Goal: Task Accomplishment & Management: Manage account settings

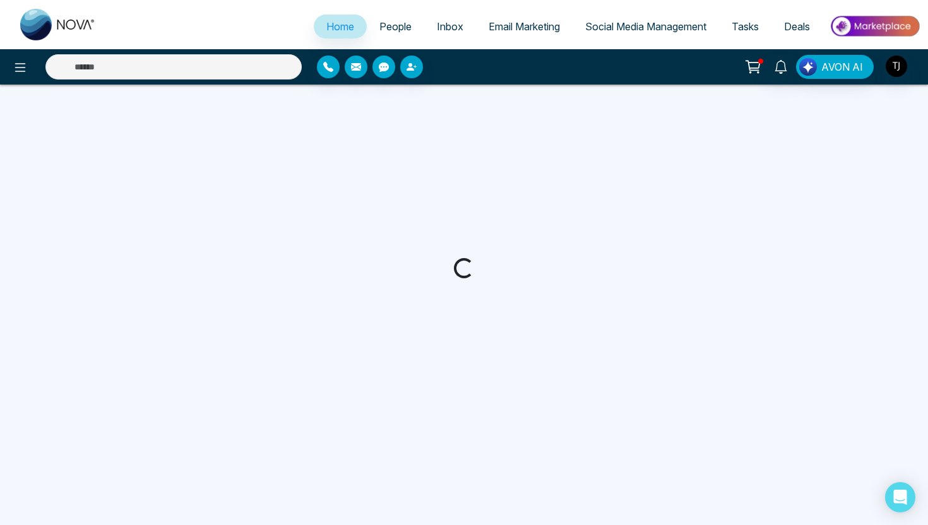
select select "*"
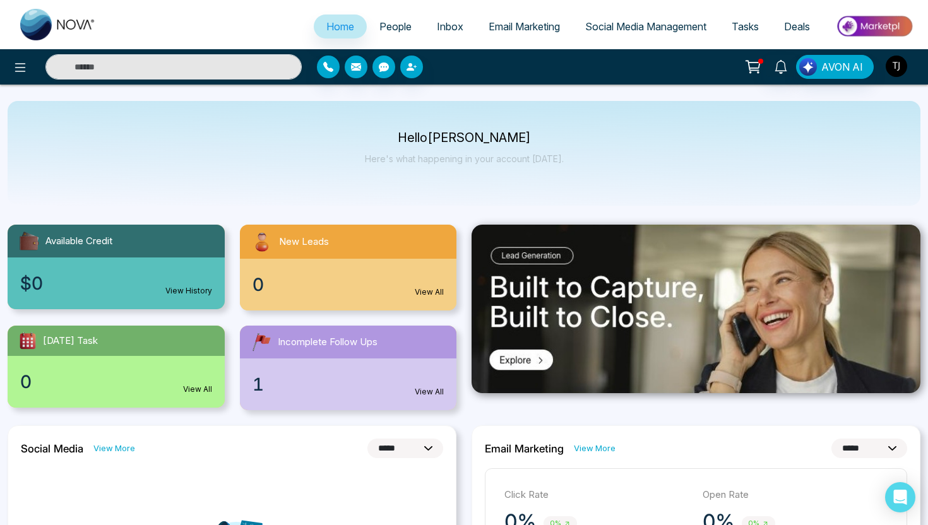
click at [899, 61] on img "button" at bounding box center [896, 66] width 21 height 21
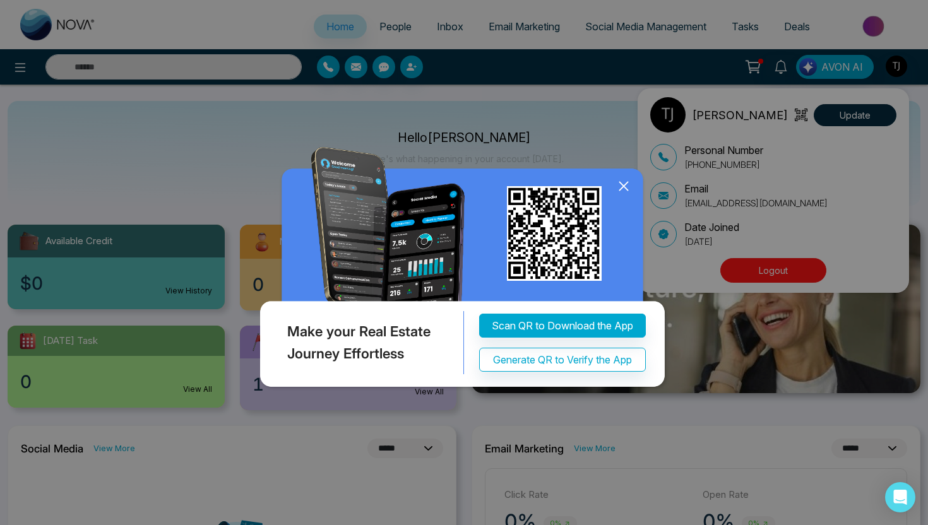
click at [790, 273] on div "Make your Real Estate Journey Effortless Scan QR to Download the App Generate Q…" at bounding box center [464, 262] width 928 height 525
click at [617, 189] on icon at bounding box center [623, 186] width 19 height 19
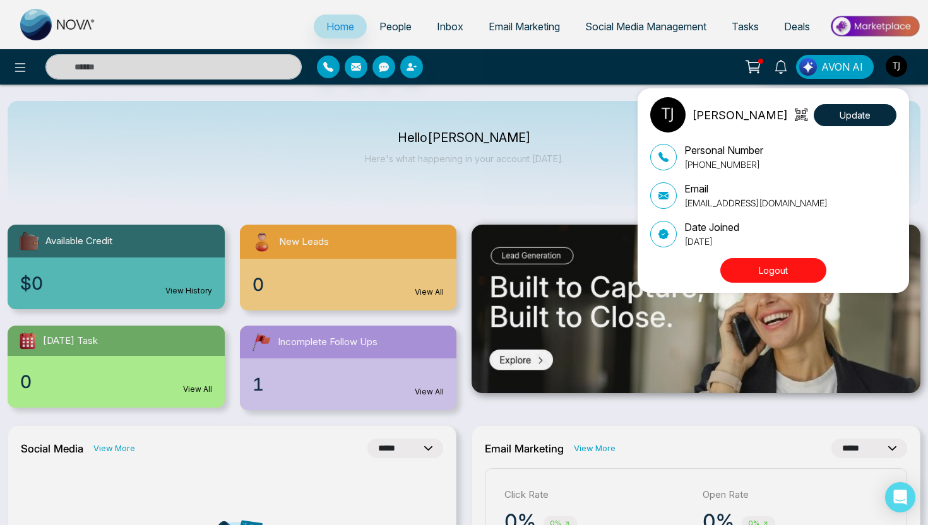
click at [739, 268] on button "Logout" at bounding box center [773, 270] width 106 height 25
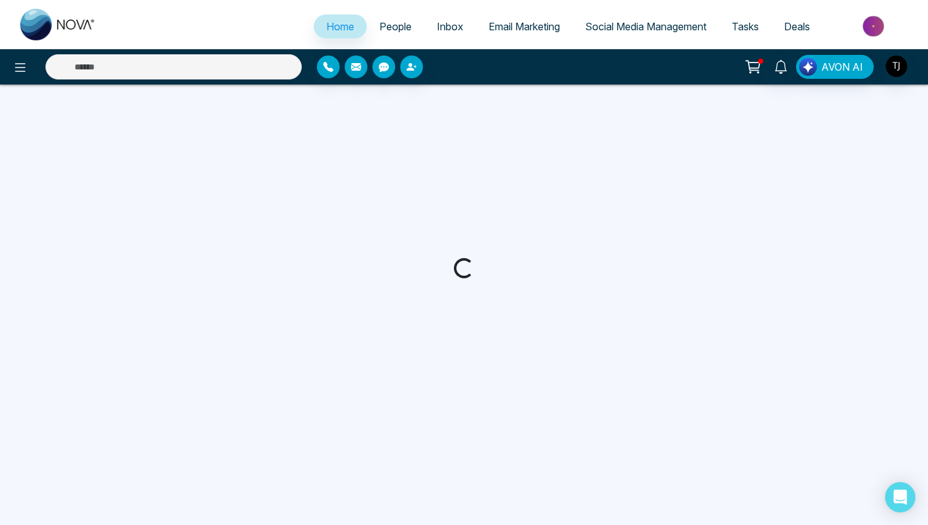
select select "*"
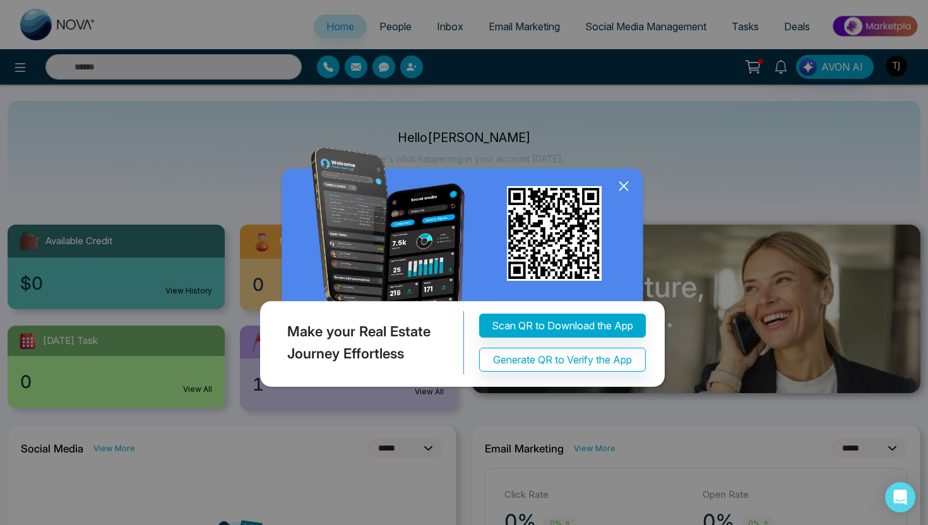
click at [621, 183] on icon at bounding box center [623, 186] width 8 height 8
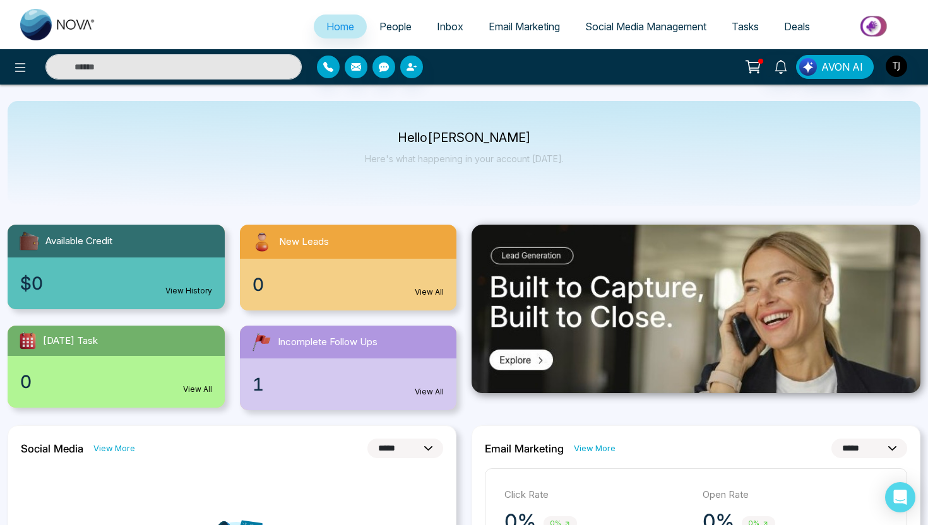
click at [382, 25] on span "People" at bounding box center [395, 26] width 32 height 13
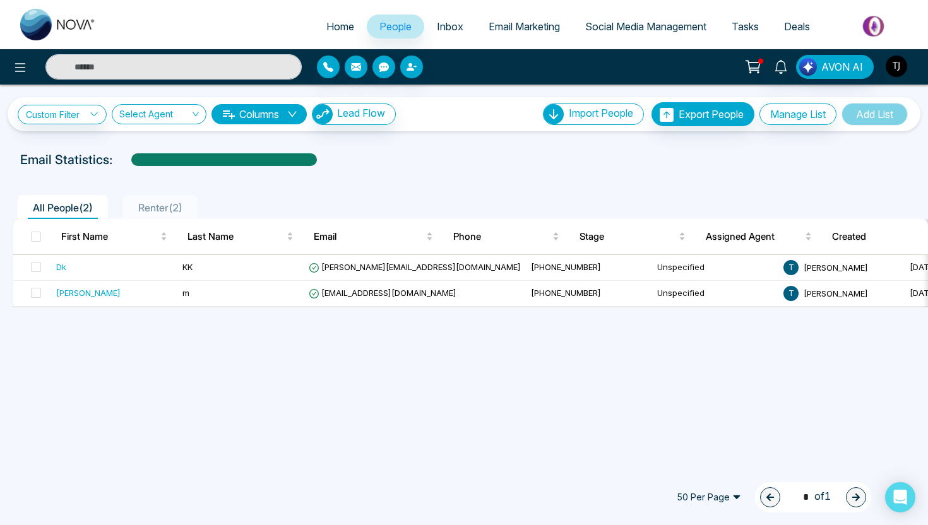
click at [897, 66] on img "button" at bounding box center [896, 66] width 21 height 21
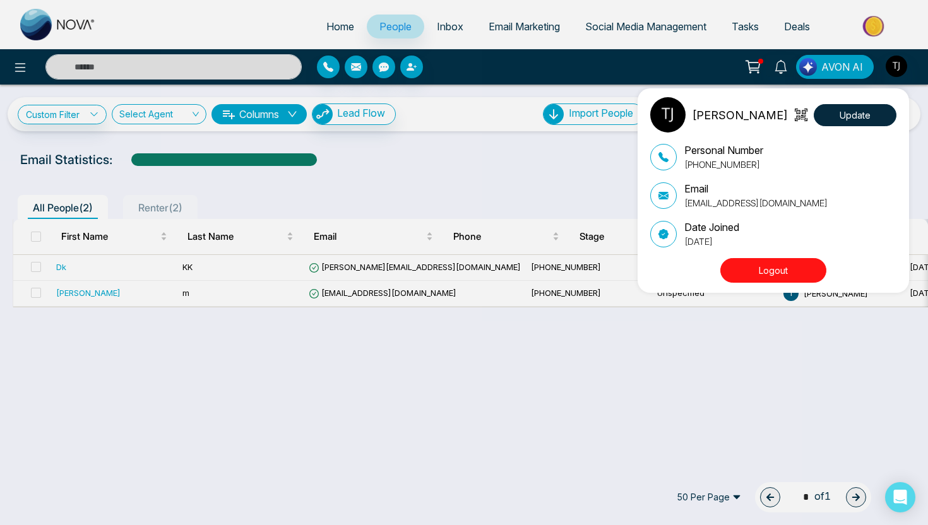
click at [767, 261] on button "Logout" at bounding box center [773, 270] width 106 height 25
